Goal: Obtain resource: Download file/media

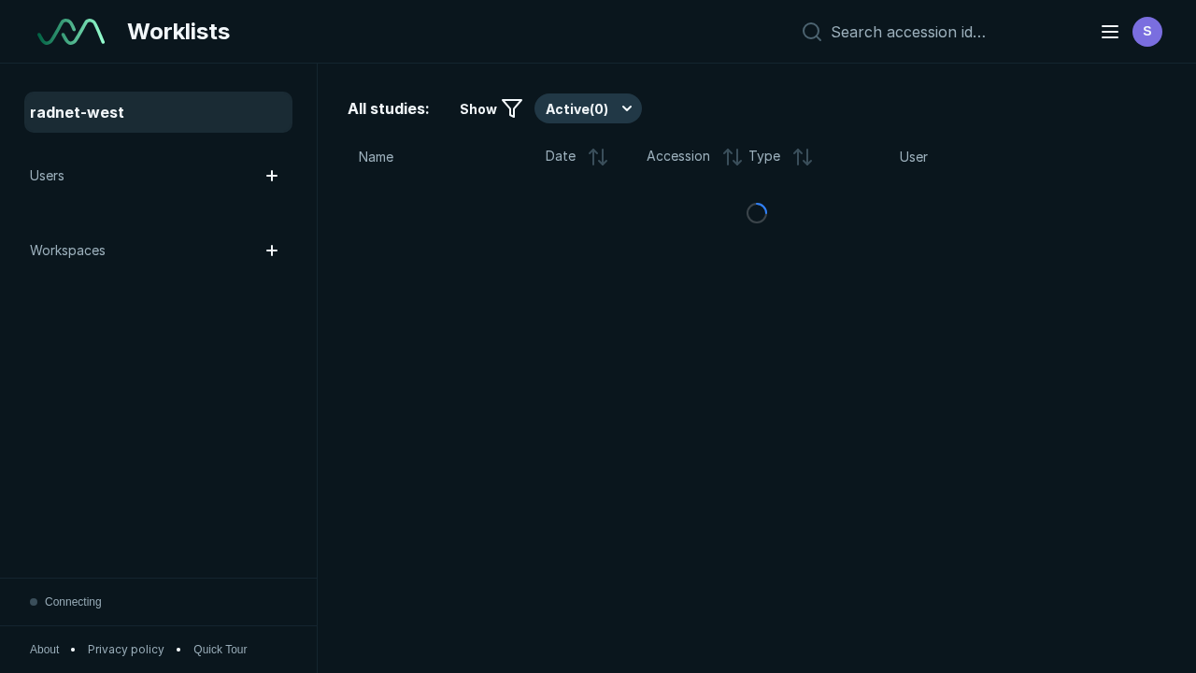
scroll to position [5104, 7785]
